Goal: Information Seeking & Learning: Compare options

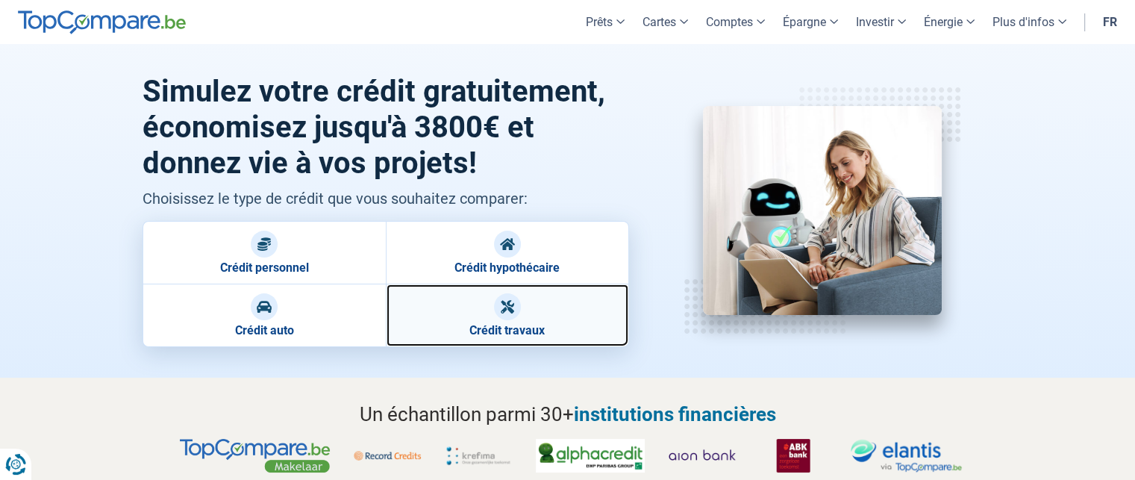
click at [503, 316] on div at bounding box center [507, 306] width 27 height 27
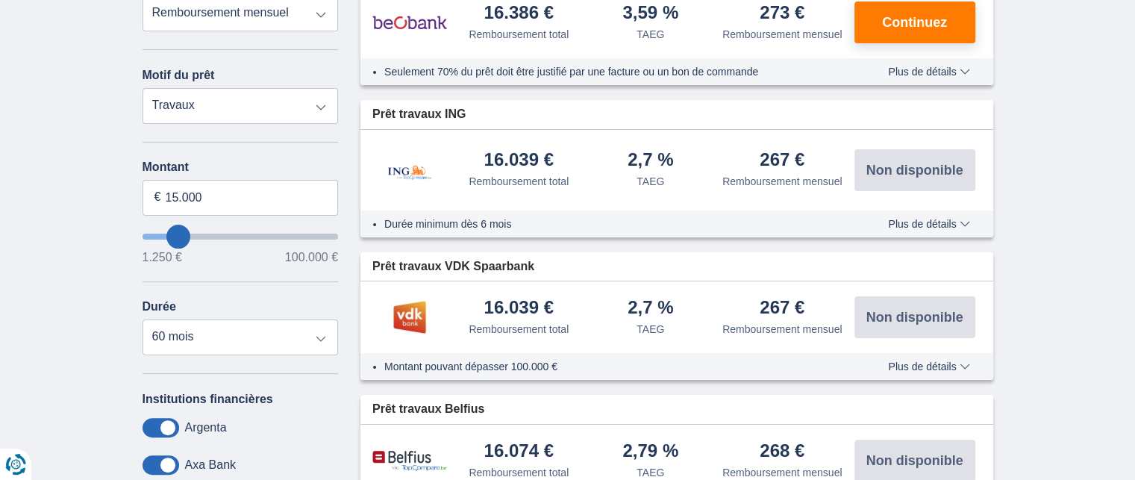
scroll to position [240, 0]
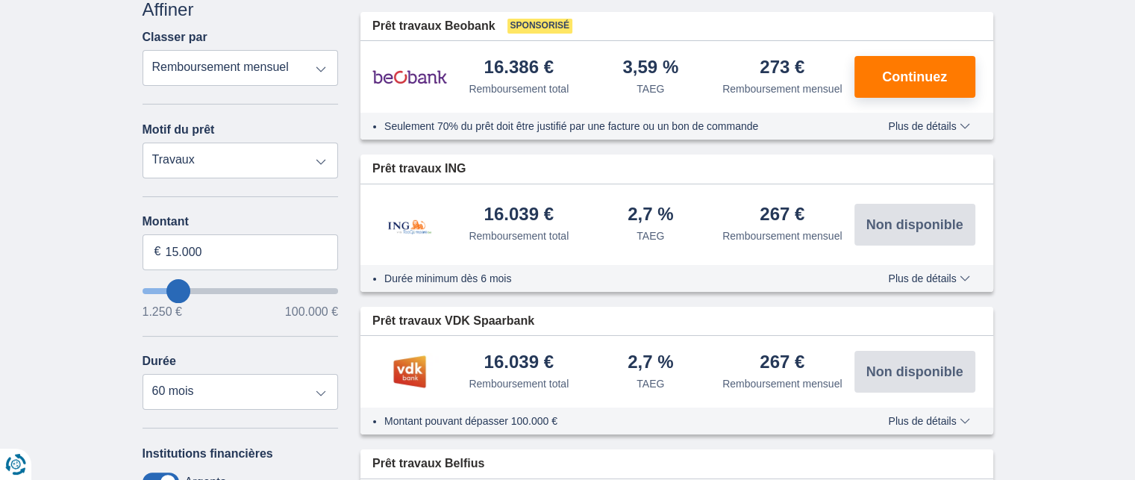
click at [320, 159] on select "Prêt personnel Voiture Moto / vélo Caravane / mobilhome Travaux Energie Rachat …" at bounding box center [241, 161] width 196 height 36
click at [143, 143] on select "Prêt personnel Voiture Moto / vélo Caravane / mobilhome Travaux Energie Rachat …" at bounding box center [241, 161] width 196 height 36
click at [319, 390] on select "12 mois 18 mois 24 mois 30 mois 36 mois 42 mois 48 mois 60 mois" at bounding box center [241, 392] width 196 height 36
click at [143, 374] on select "12 mois 18 mois 24 mois 30 mois 36 mois 42 mois 48 mois 60 mois" at bounding box center [241, 392] width 196 height 36
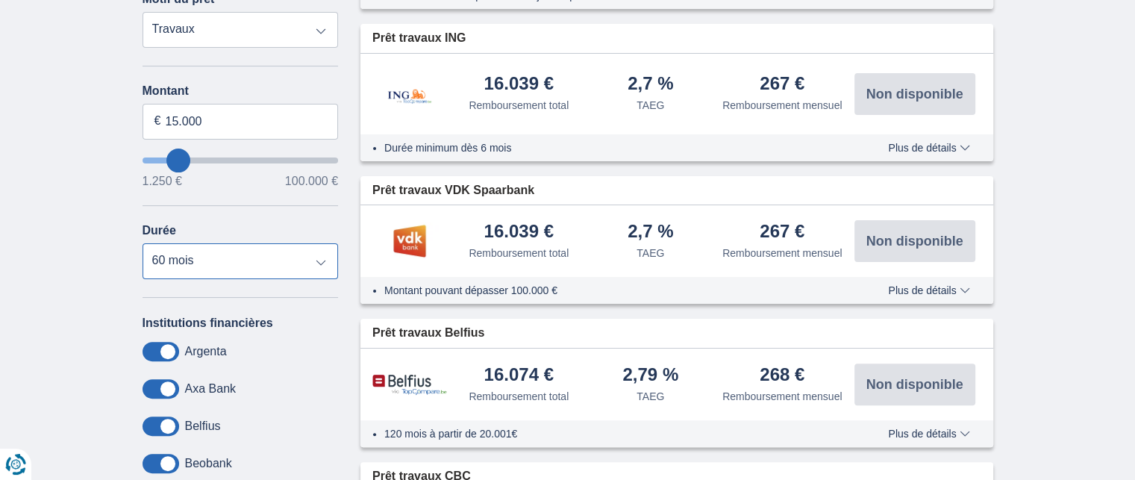
scroll to position [0, 0]
